Goal: Register for event/course

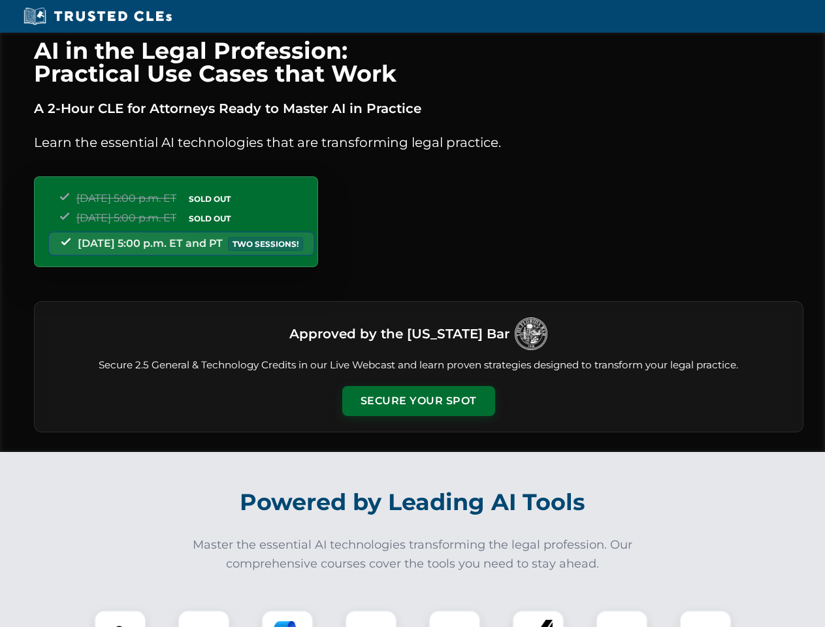
click at [418, 401] on button "Secure Your Spot" at bounding box center [418, 401] width 153 height 30
click at [120, 618] on img at bounding box center [120, 636] width 38 height 38
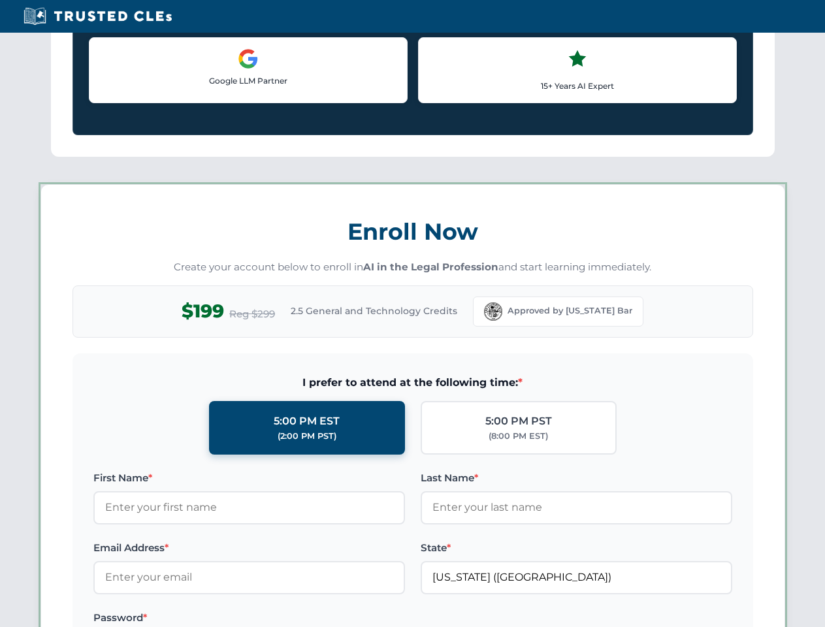
click at [287, 618] on label "Password *" at bounding box center [248, 618] width 311 height 16
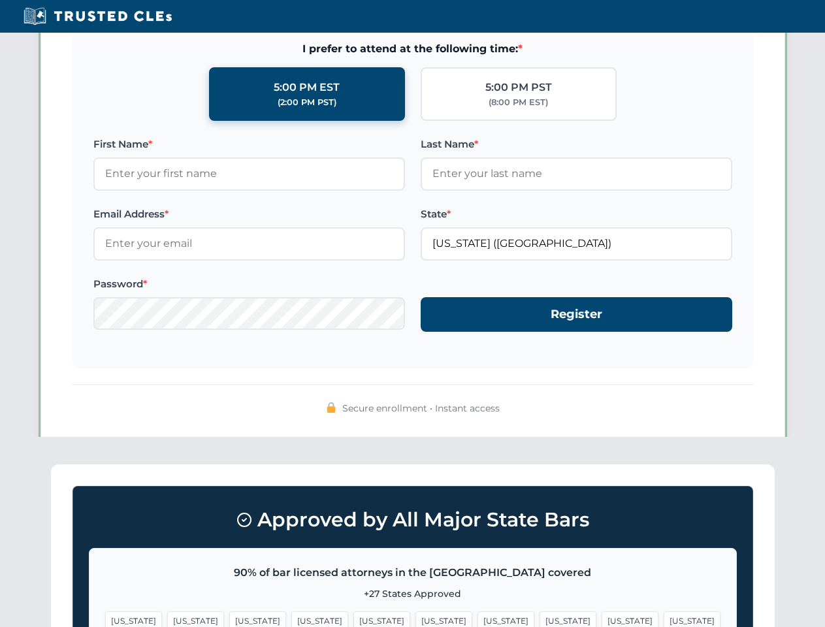
click at [601, 618] on span "[US_STATE]" at bounding box center [629, 620] width 57 height 19
